Goal: Task Accomplishment & Management: Complete application form

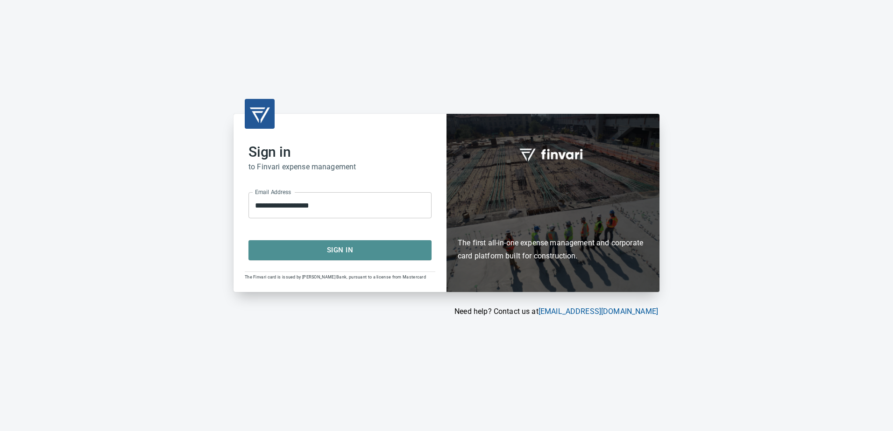
click at [340, 248] on span "Sign In" at bounding box center [340, 250] width 162 height 12
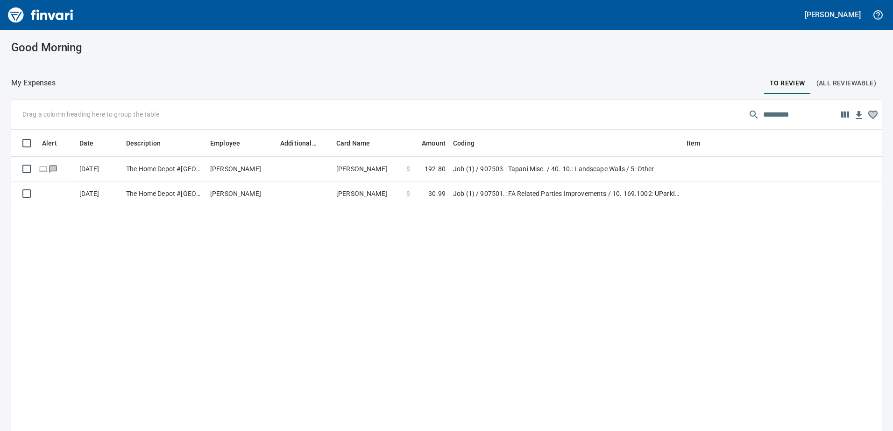
scroll to position [1, 1]
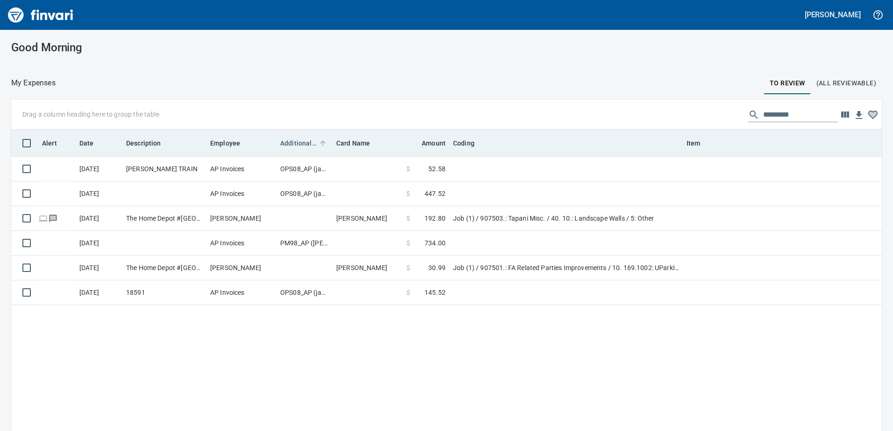
click at [295, 141] on span "Additional Reviewer" at bounding box center [298, 143] width 36 height 11
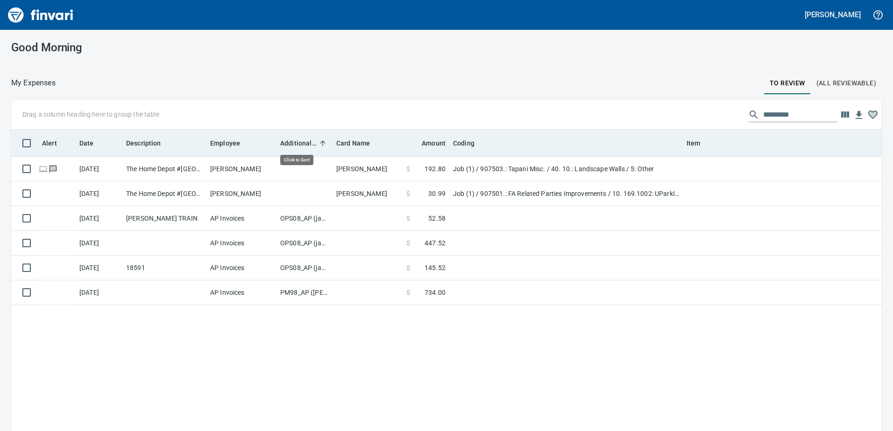
click at [295, 141] on span "Additional Reviewer" at bounding box center [298, 143] width 36 height 11
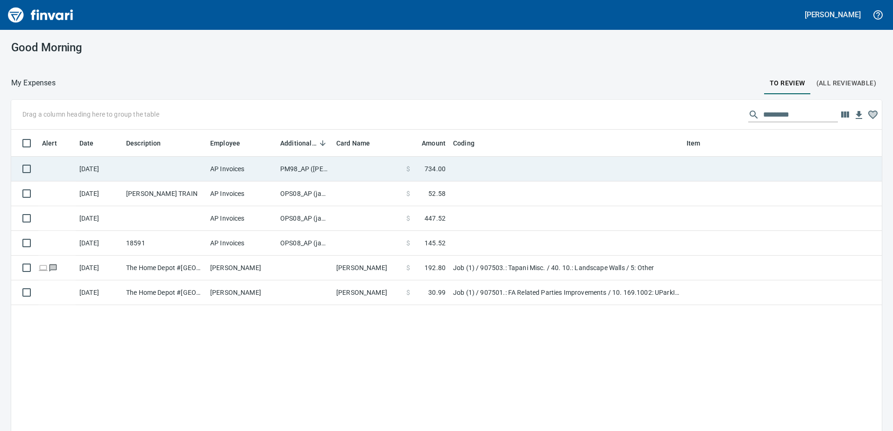
scroll to position [322, 856]
click at [297, 167] on td "PM98_AP ([PERSON_NAME], [PERSON_NAME])" at bounding box center [304, 169] width 56 height 25
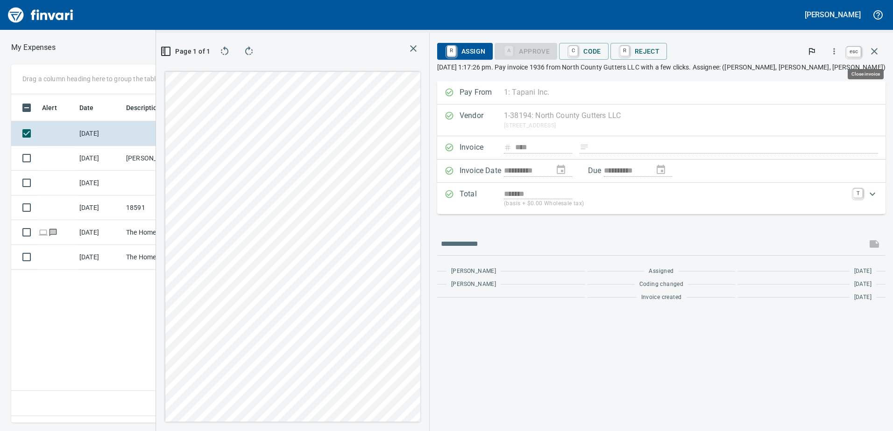
click at [875, 47] on icon "button" at bounding box center [873, 51] width 11 height 11
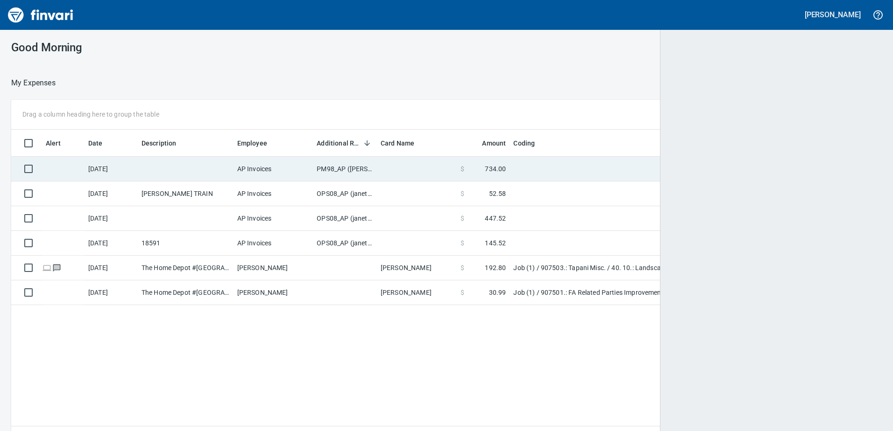
scroll to position [1, 1]
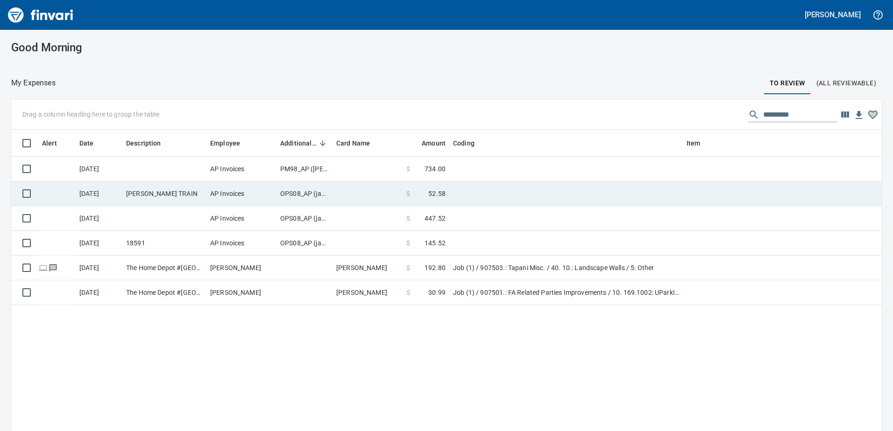
click at [304, 197] on td "OPS08_AP (janettep, samr)" at bounding box center [304, 194] width 56 height 25
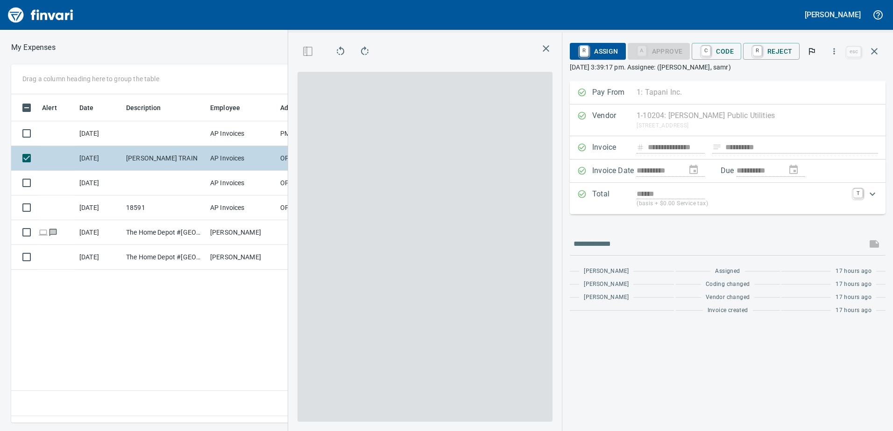
scroll to position [315, 630]
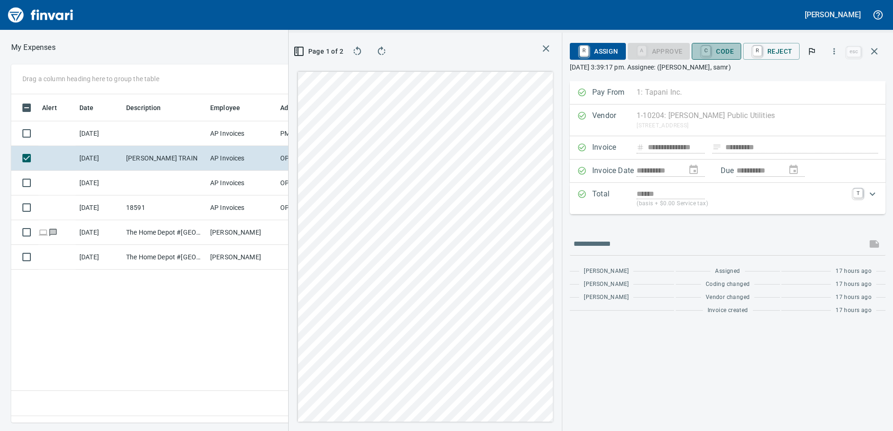
click at [729, 48] on span "C Code" at bounding box center [716, 51] width 35 height 16
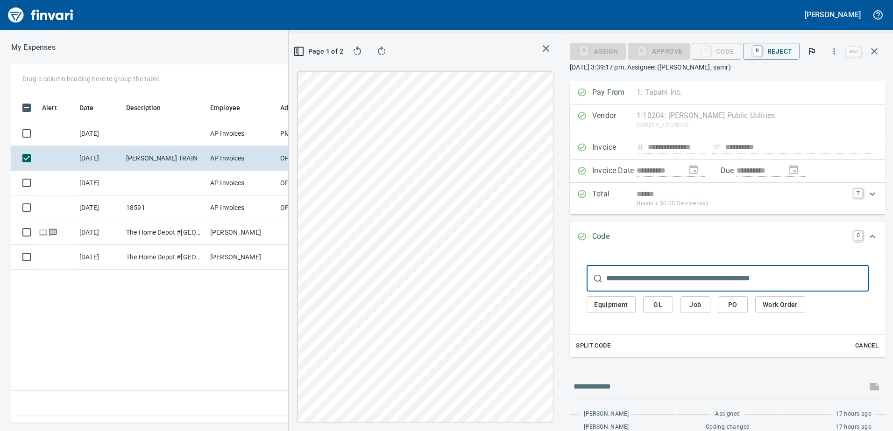
click at [607, 310] on span "Equipment" at bounding box center [611, 305] width 34 height 12
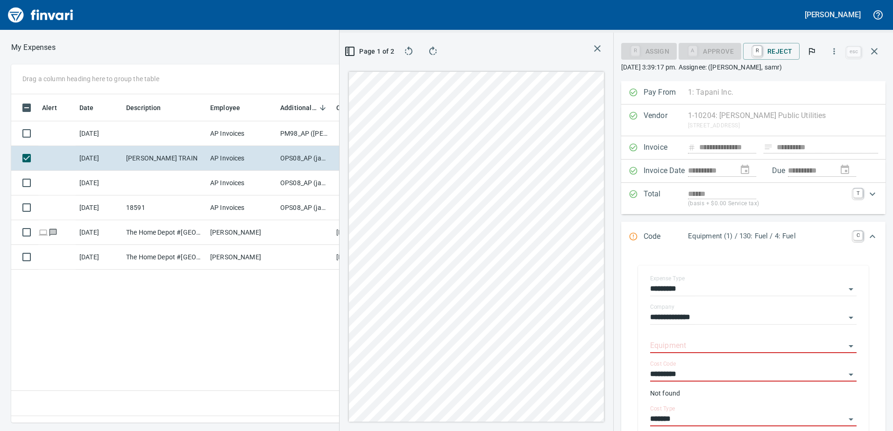
click at [608, 304] on div "Page 1 of 2" at bounding box center [476, 232] width 274 height 399
click at [664, 342] on input "Equipment" at bounding box center [747, 346] width 195 height 13
click at [679, 369] on li "75.248101: [PERSON_NAME][GEOGRAPHIC_DATA]" at bounding box center [750, 370] width 198 height 22
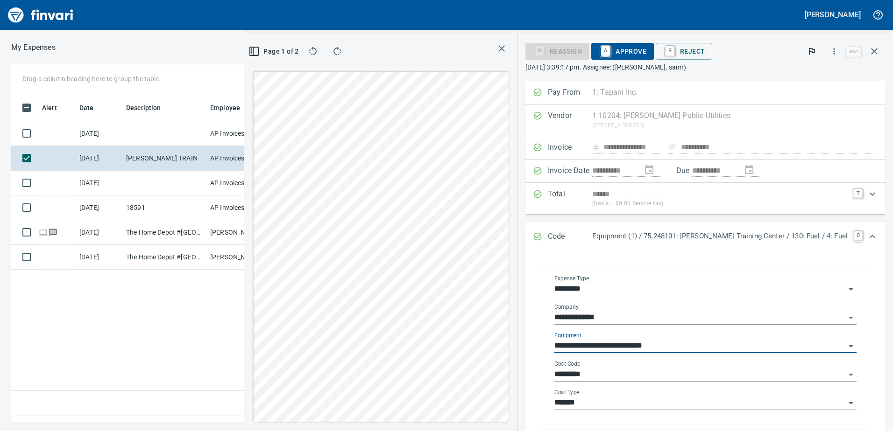
type input "**********"
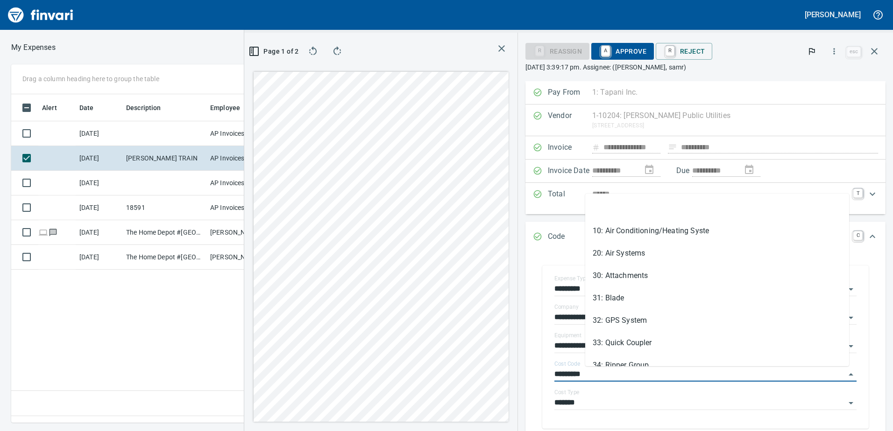
drag, startPoint x: 631, startPoint y: 374, endPoint x: 563, endPoint y: 381, distance: 69.0
click at [563, 381] on div "**********" at bounding box center [705, 349] width 360 height 193
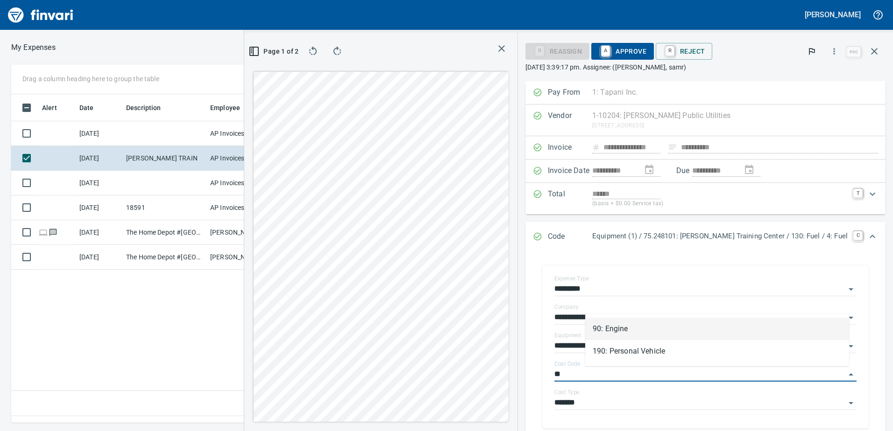
click at [611, 324] on li "90: Engine" at bounding box center [717, 329] width 264 height 22
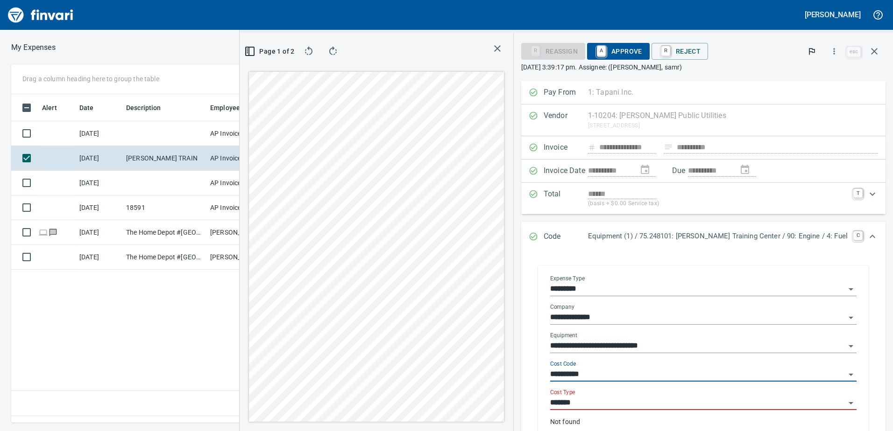
type input "**********"
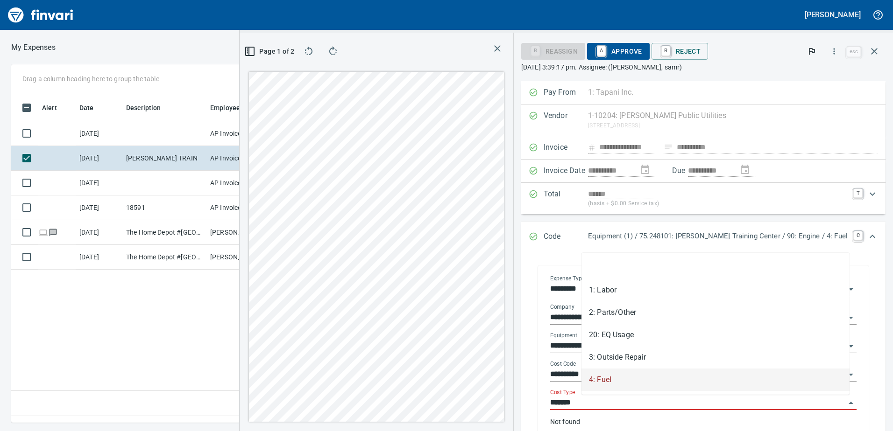
click at [618, 400] on input "*******" at bounding box center [697, 403] width 295 height 13
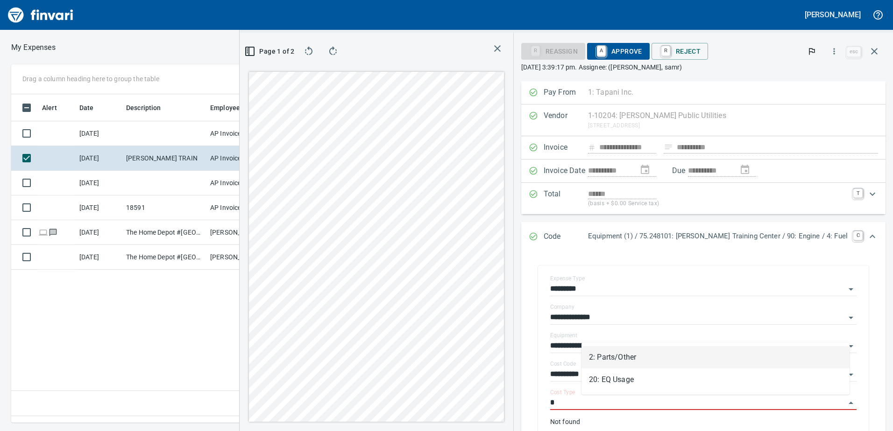
click at [629, 352] on li "2: Parts/Other" at bounding box center [715, 357] width 268 height 22
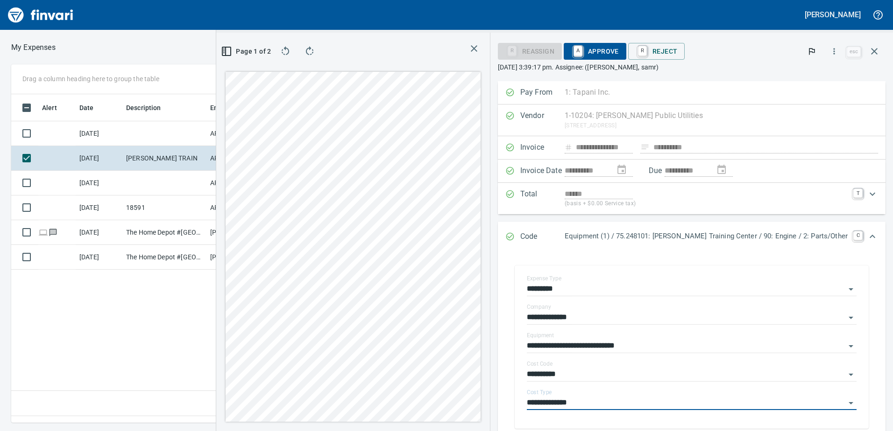
type input "**********"
click at [619, 50] on span "A Approve" at bounding box center [595, 51] width 48 height 16
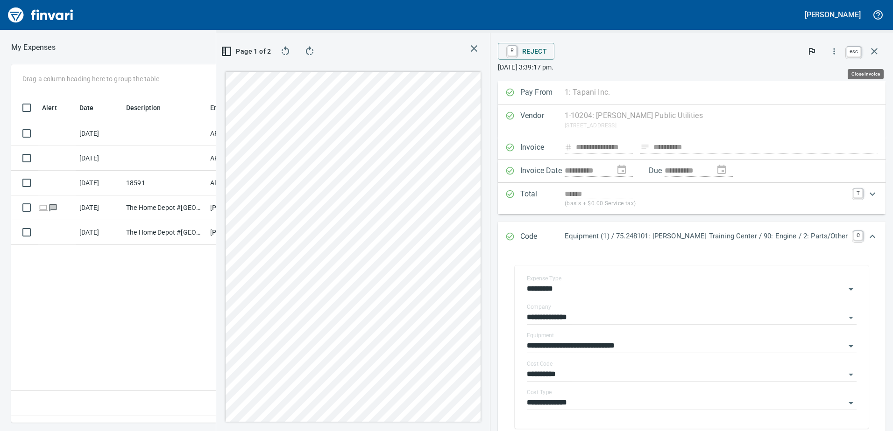
click at [874, 52] on icon "button" at bounding box center [874, 51] width 7 height 7
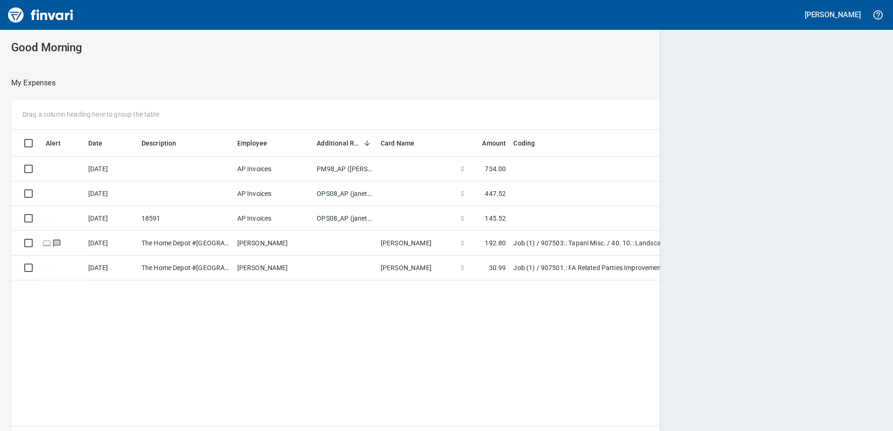
scroll to position [322, 855]
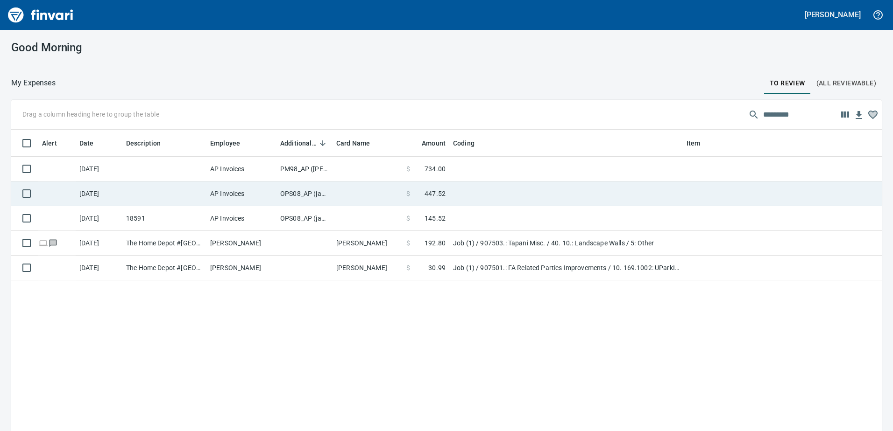
click at [303, 191] on td "OPS08_AP (janettep, samr)" at bounding box center [304, 194] width 56 height 25
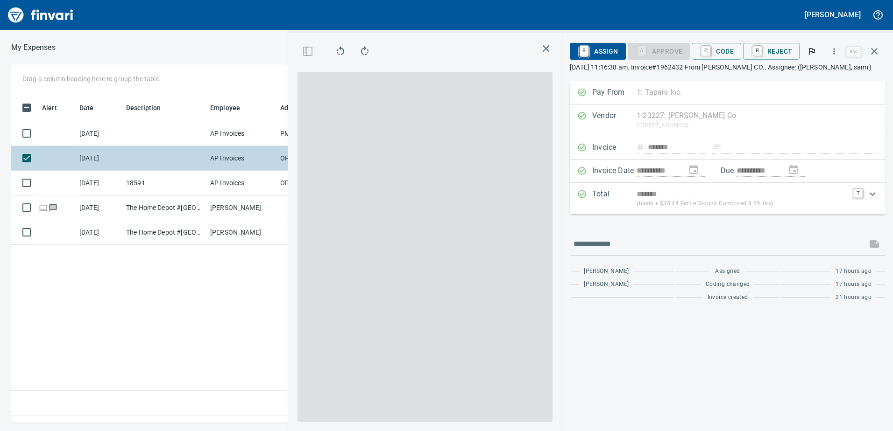
scroll to position [315, 630]
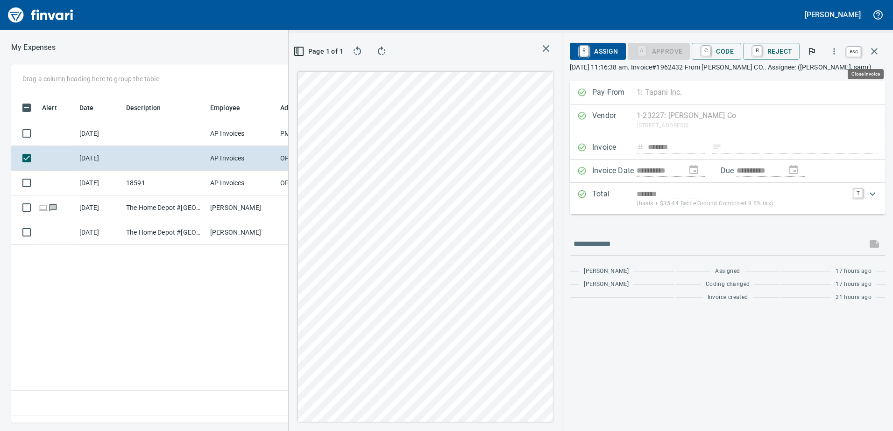
click at [872, 48] on icon "button" at bounding box center [873, 51] width 11 height 11
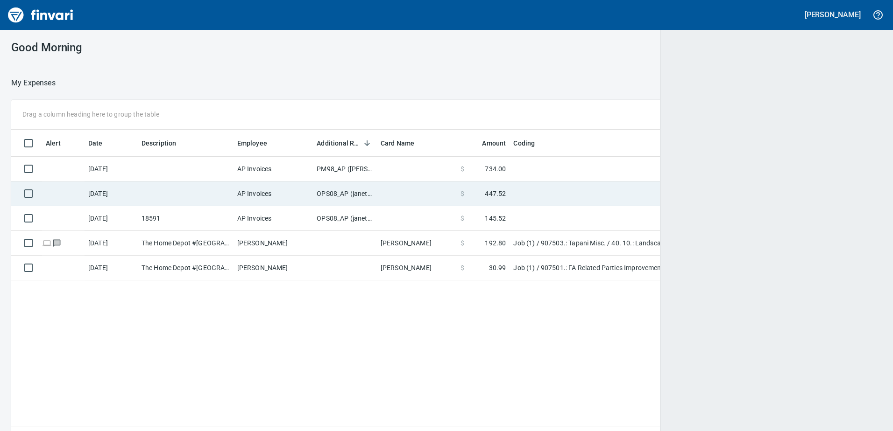
scroll to position [322, 856]
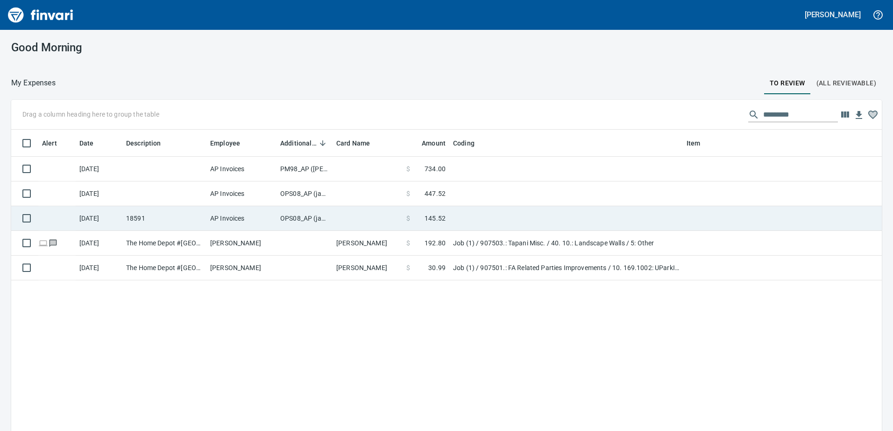
click at [307, 220] on td "OPS08_AP (janettep, samr)" at bounding box center [304, 218] width 56 height 25
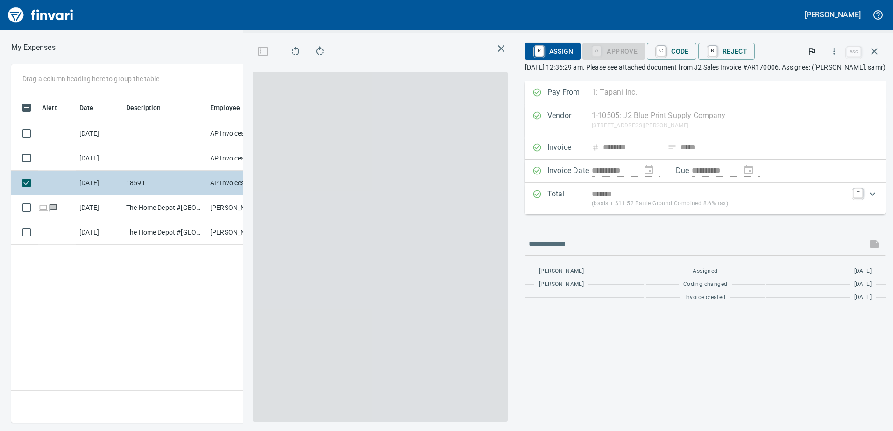
scroll to position [315, 630]
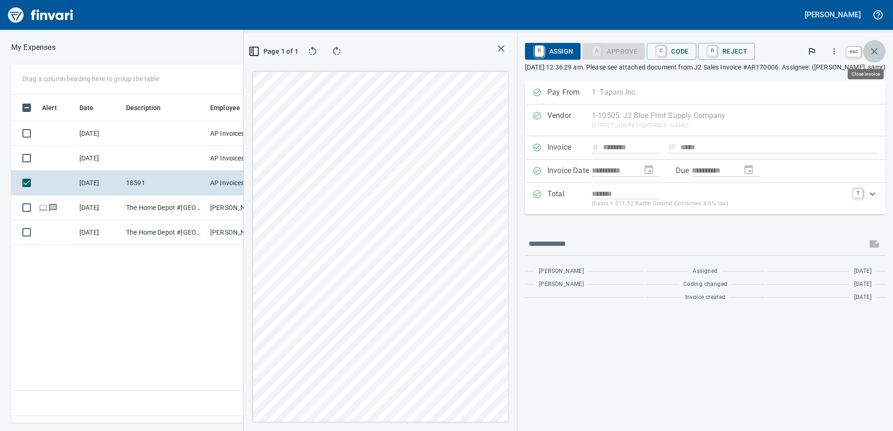
click at [870, 51] on icon "button" at bounding box center [873, 51] width 11 height 11
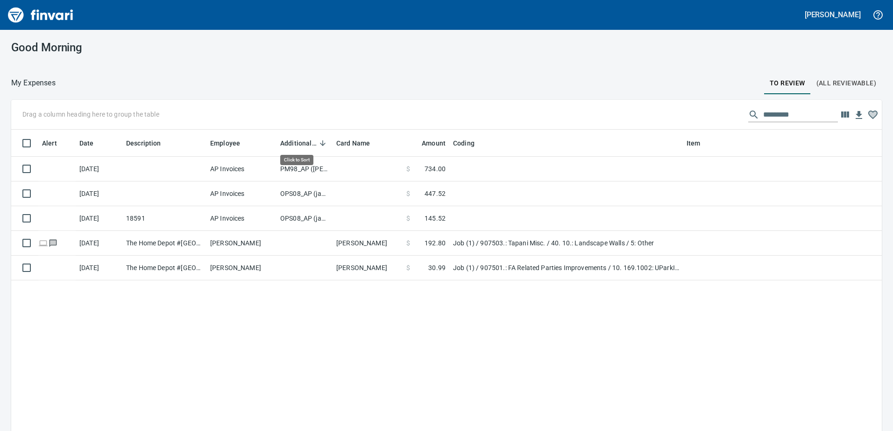
scroll to position [322, 856]
